Goal: Transaction & Acquisition: Purchase product/service

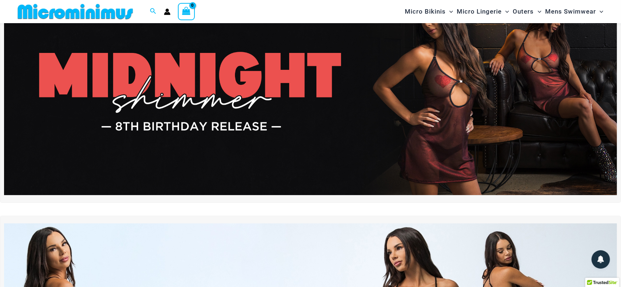
scroll to position [47, 0]
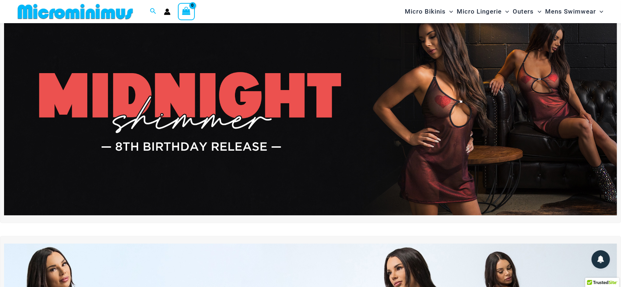
click at [455, 102] on img at bounding box center [310, 112] width 613 height 208
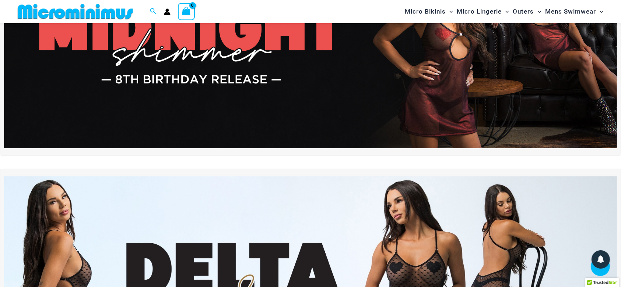
scroll to position [229, 0]
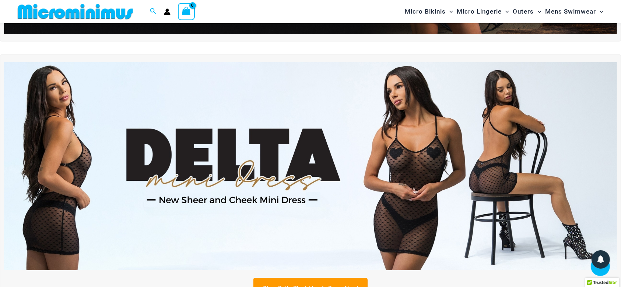
click at [306, 279] on link "Shop Delta Black Hearts Dress Now!" at bounding box center [310, 288] width 114 height 21
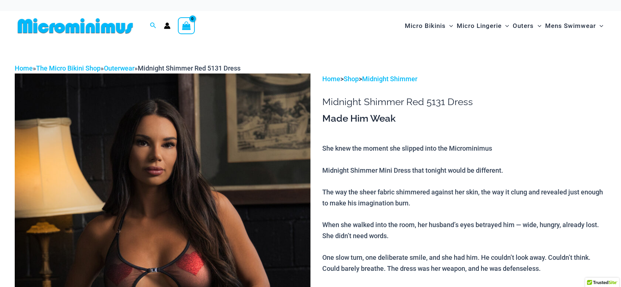
scroll to position [105, 0]
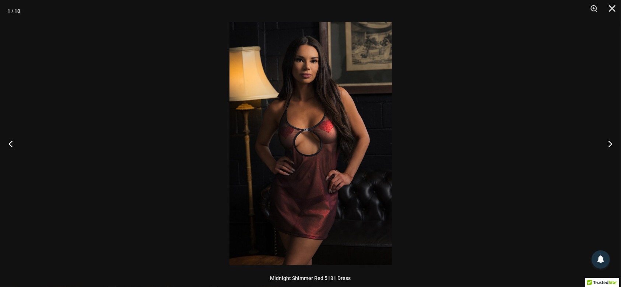
click at [351, 156] on img at bounding box center [310, 143] width 162 height 243
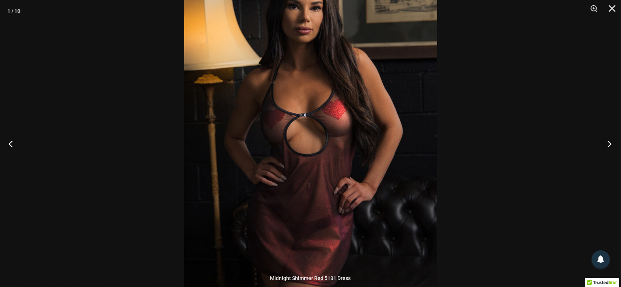
click at [607, 144] on button "Next" at bounding box center [607, 144] width 28 height 37
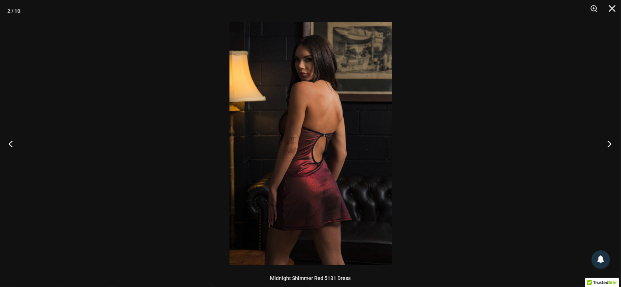
click at [607, 144] on button "Next" at bounding box center [607, 144] width 28 height 37
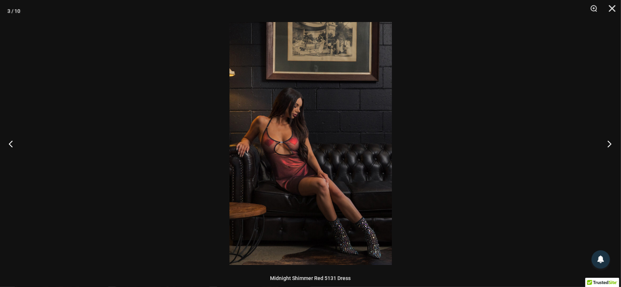
click at [607, 144] on button "Next" at bounding box center [607, 144] width 28 height 37
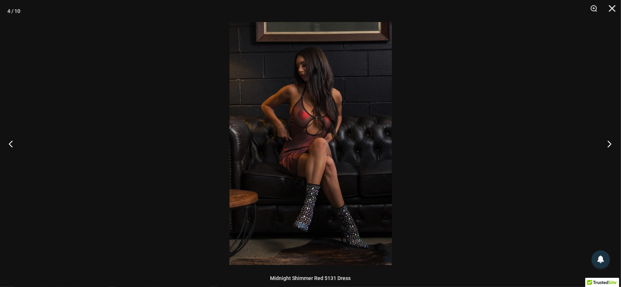
click at [607, 144] on button "Next" at bounding box center [607, 144] width 28 height 37
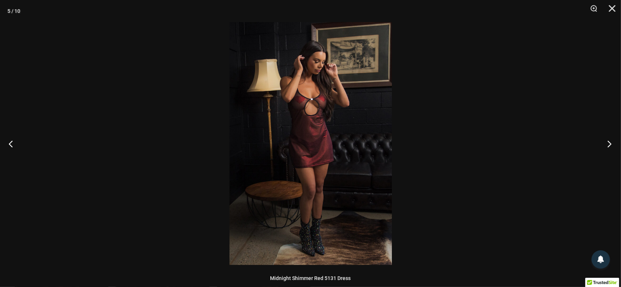
click at [607, 144] on button "Next" at bounding box center [607, 144] width 28 height 37
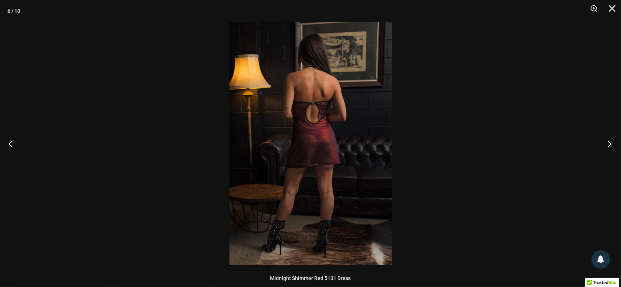
click at [608, 144] on button "Next" at bounding box center [607, 144] width 28 height 37
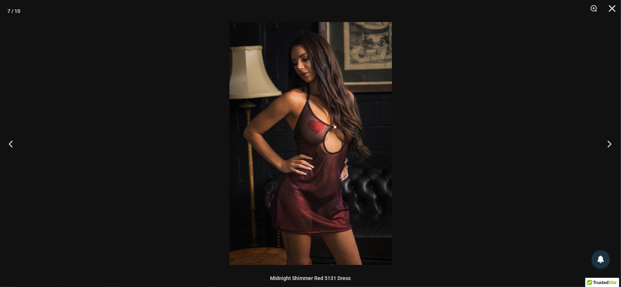
click at [608, 144] on button "Next" at bounding box center [607, 144] width 28 height 37
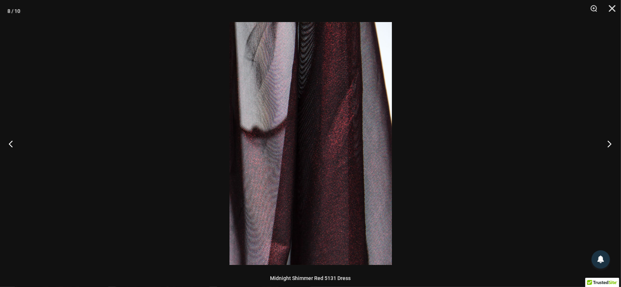
click at [608, 144] on button "Next" at bounding box center [607, 144] width 28 height 37
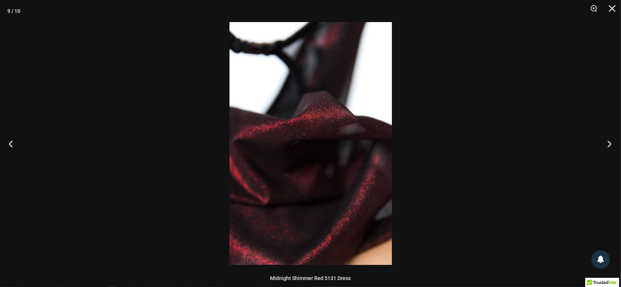
click at [608, 144] on button "Next" at bounding box center [607, 144] width 28 height 37
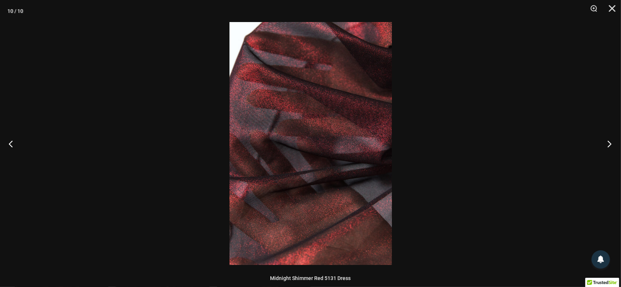
click at [608, 144] on button "Next" at bounding box center [607, 144] width 28 height 37
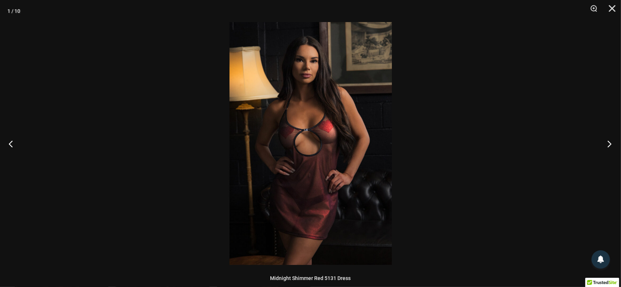
click at [608, 144] on button "Next" at bounding box center [607, 144] width 28 height 37
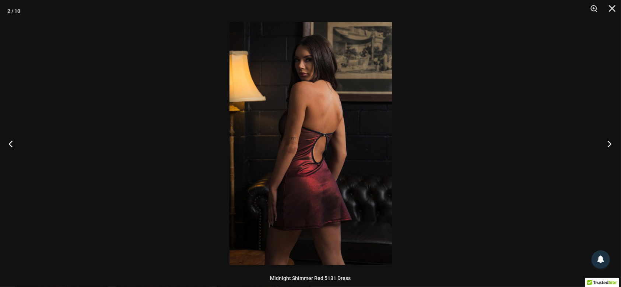
click at [608, 144] on button "Next" at bounding box center [607, 144] width 28 height 37
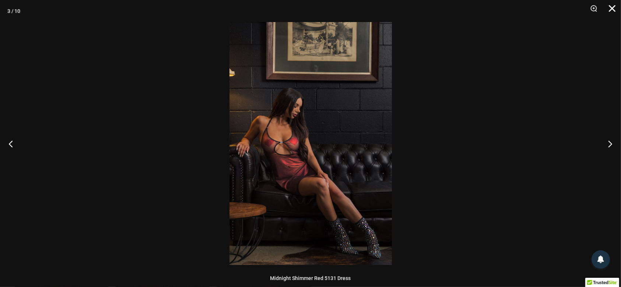
click at [610, 10] on button "Close" at bounding box center [609, 11] width 18 height 22
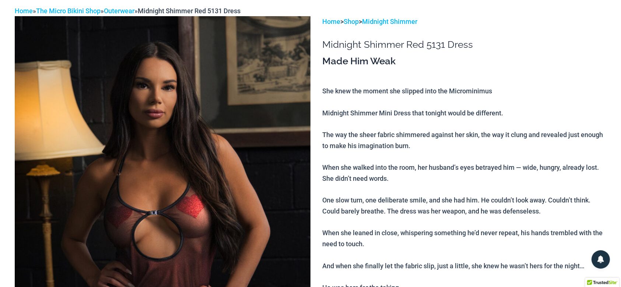
scroll to position [0, 0]
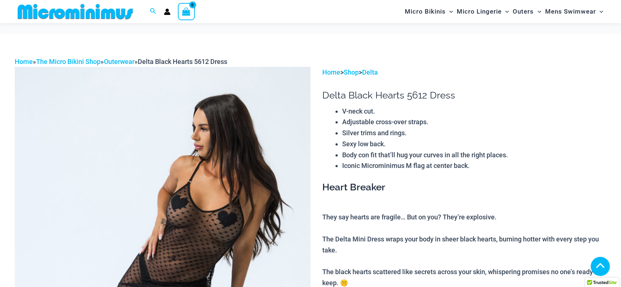
scroll to position [1141, 0]
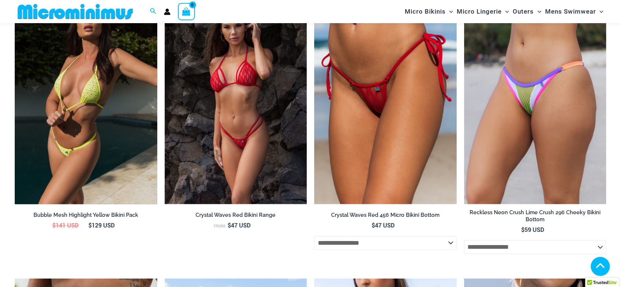
click at [139, 97] on img at bounding box center [86, 98] width 142 height 214
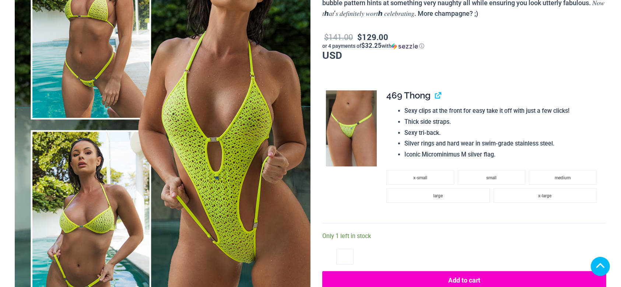
scroll to position [168, 0]
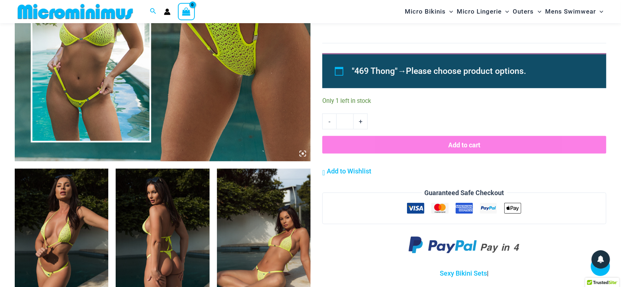
click at [303, 153] on icon at bounding box center [302, 154] width 2 height 2
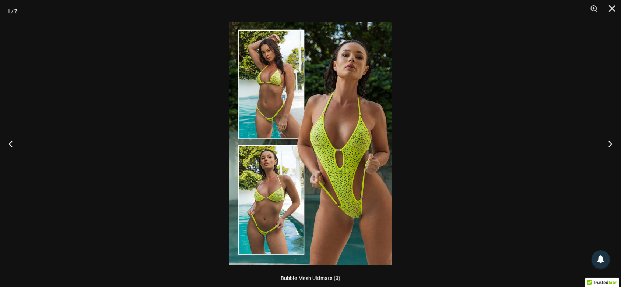
click at [370, 168] on img at bounding box center [310, 143] width 162 height 243
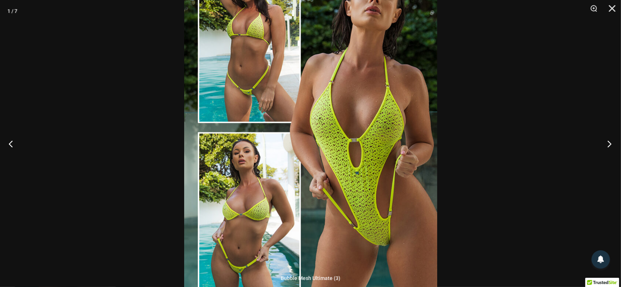
click at [608, 144] on button "Next" at bounding box center [607, 144] width 28 height 37
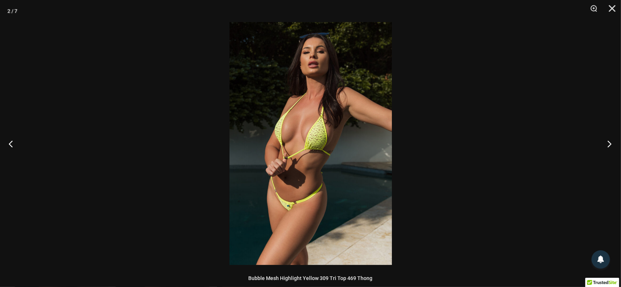
click at [608, 142] on button "Next" at bounding box center [607, 144] width 28 height 37
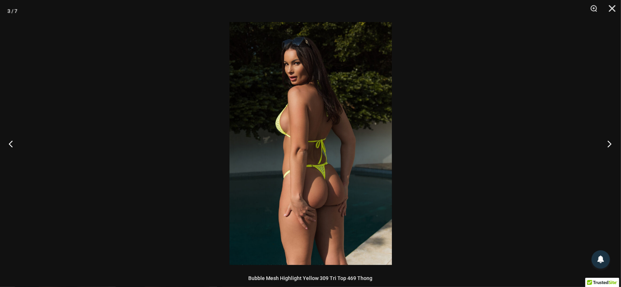
click at [608, 142] on button "Next" at bounding box center [607, 144] width 28 height 37
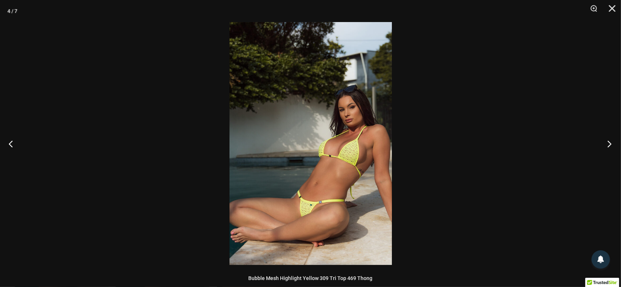
click at [608, 142] on button "Next" at bounding box center [607, 144] width 28 height 37
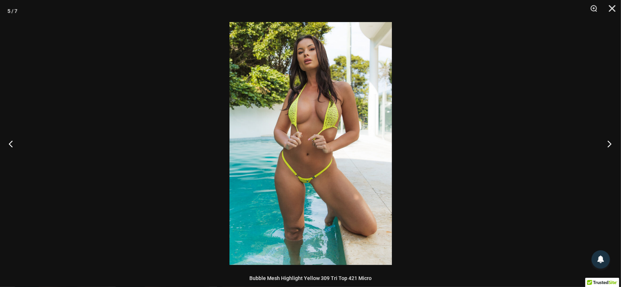
click at [608, 142] on button "Next" at bounding box center [607, 144] width 28 height 37
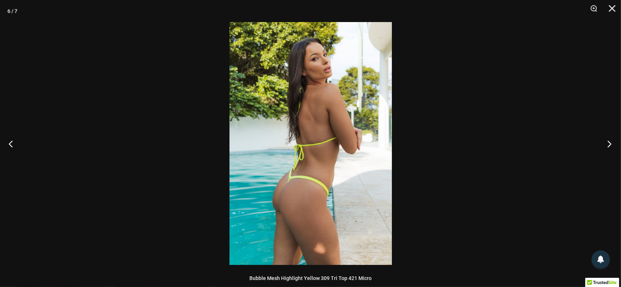
click at [608, 142] on button "Next" at bounding box center [607, 144] width 28 height 37
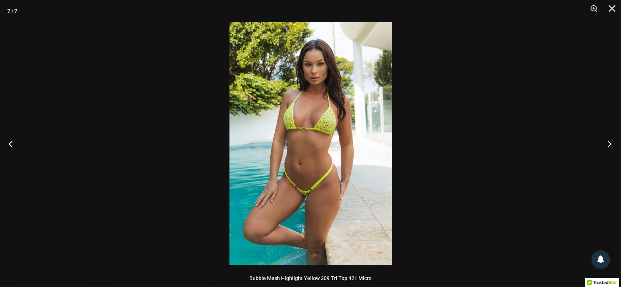
click at [608, 142] on button "Next" at bounding box center [607, 144] width 28 height 37
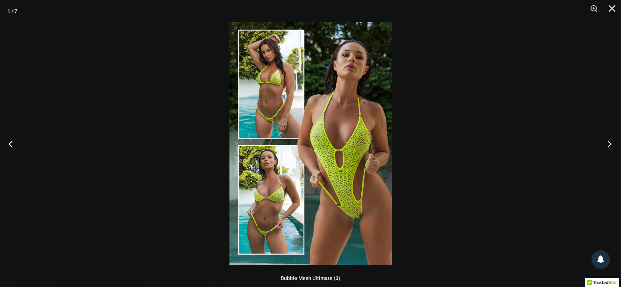
click at [608, 142] on button "Next" at bounding box center [607, 144] width 28 height 37
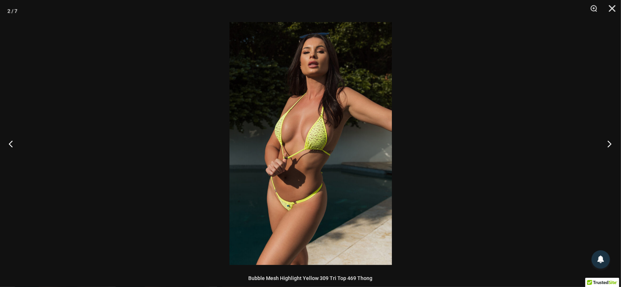
click at [608, 142] on button "Next" at bounding box center [607, 144] width 28 height 37
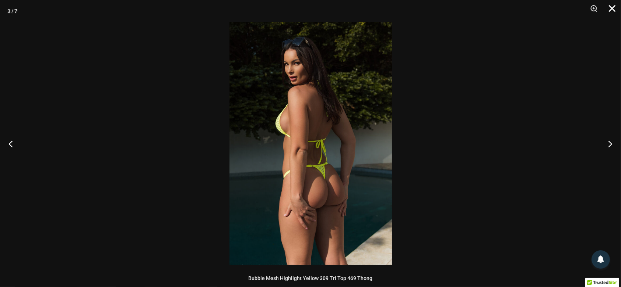
click at [610, 10] on button "Close" at bounding box center [609, 11] width 18 height 22
